Goal: Information Seeking & Learning: Compare options

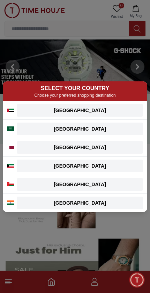
click at [95, 108] on div "[GEOGRAPHIC_DATA]" at bounding box center [80, 110] width 118 height 7
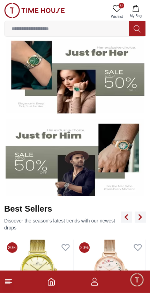
scroll to position [117, 0]
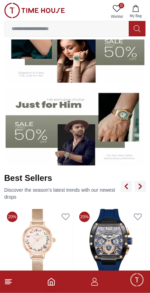
click at [86, 138] on img at bounding box center [75, 126] width 139 height 77
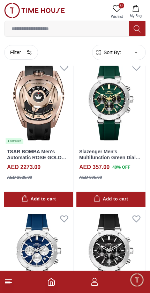
scroll to position [25, 0]
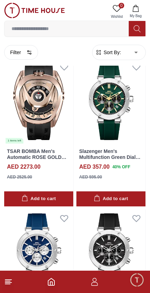
click at [113, 110] on img at bounding box center [111, 101] width 69 height 87
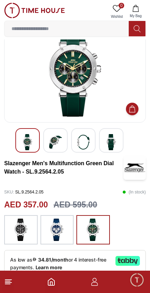
click at [59, 137] on img at bounding box center [55, 142] width 13 height 16
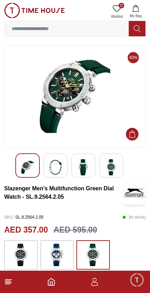
click at [58, 164] on img at bounding box center [55, 167] width 13 height 16
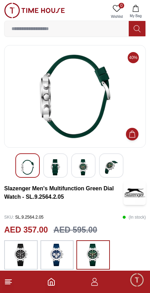
click at [83, 164] on img at bounding box center [83, 167] width 13 height 16
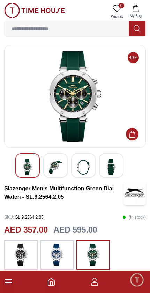
click at [108, 169] on img at bounding box center [111, 167] width 13 height 16
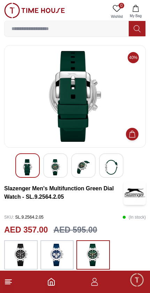
click at [24, 160] on img at bounding box center [27, 167] width 13 height 16
click at [29, 165] on img at bounding box center [27, 167] width 13 height 16
click at [34, 161] on img at bounding box center [27, 167] width 13 height 16
click at [59, 165] on img at bounding box center [55, 167] width 13 height 16
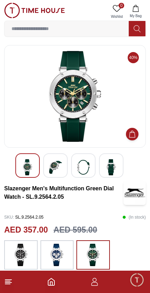
click at [26, 164] on img at bounding box center [27, 167] width 13 height 16
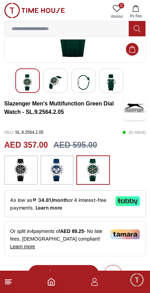
scroll to position [85, 0]
click at [23, 168] on img at bounding box center [20, 170] width 17 height 22
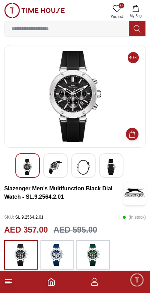
click at [57, 166] on img at bounding box center [55, 167] width 13 height 16
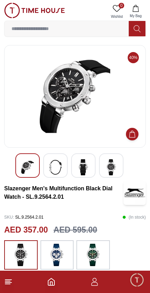
click at [87, 166] on img at bounding box center [83, 167] width 13 height 16
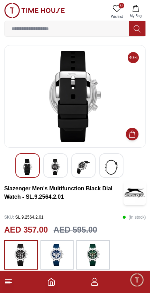
click at [110, 165] on img at bounding box center [111, 167] width 13 height 16
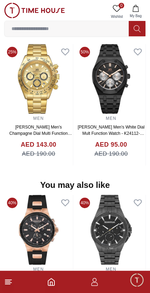
scroll to position [556, 0]
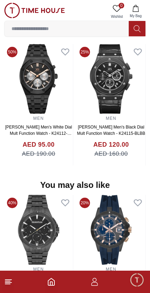
click at [41, 81] on img at bounding box center [38, 79] width 69 height 70
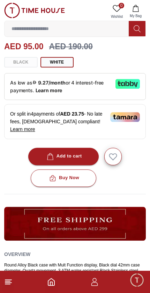
scroll to position [161, 0]
